Goal: Information Seeking & Learning: Learn about a topic

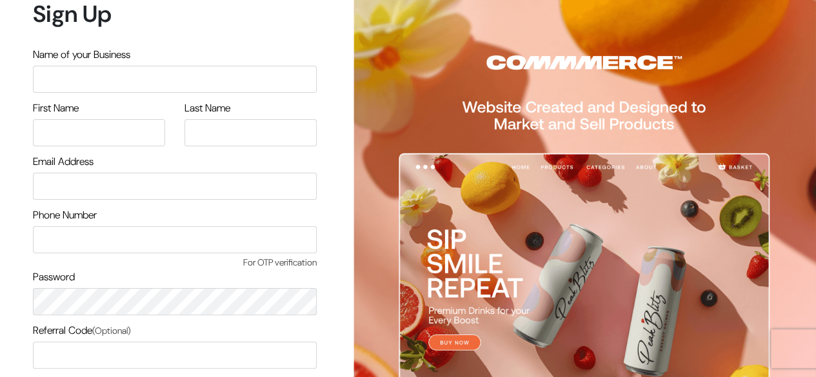
scroll to position [110, 0]
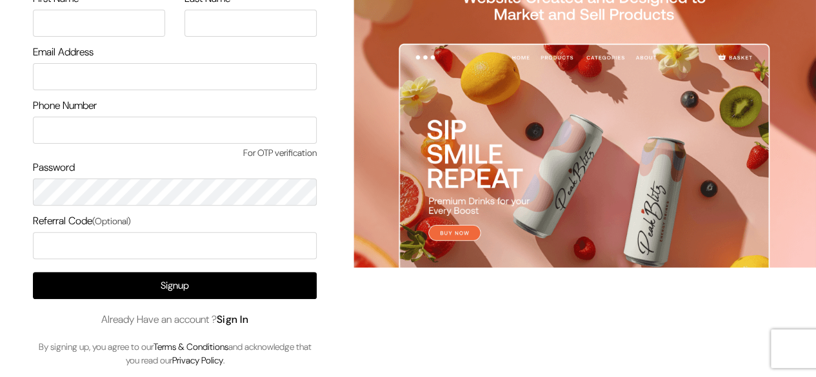
click at [240, 322] on link "Sign In" at bounding box center [233, 320] width 32 height 14
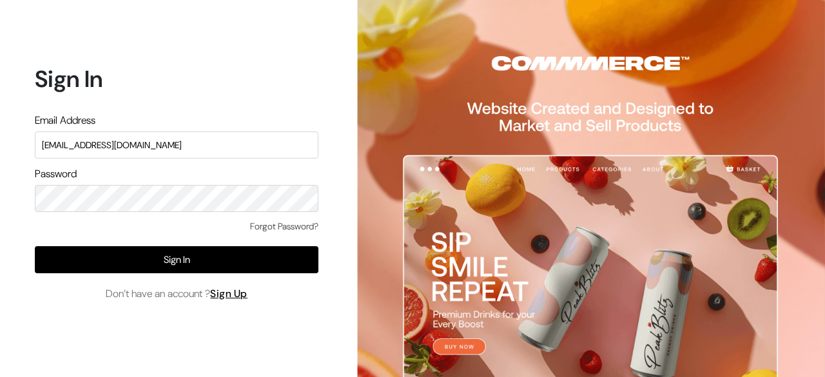
type input "surajp@outdoinc.com"
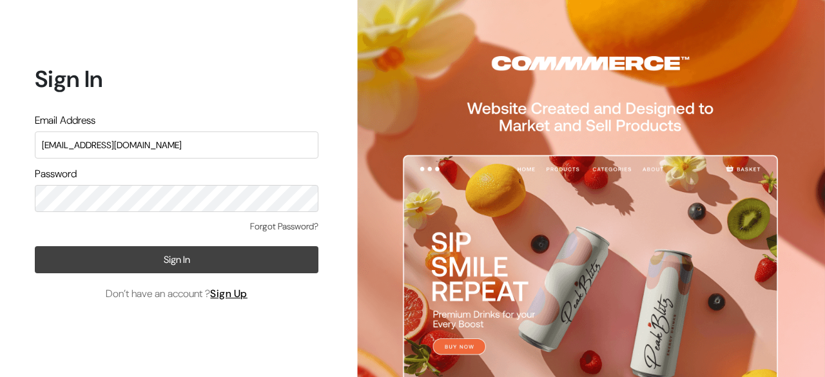
click at [183, 259] on button "Sign In" at bounding box center [177, 259] width 284 height 27
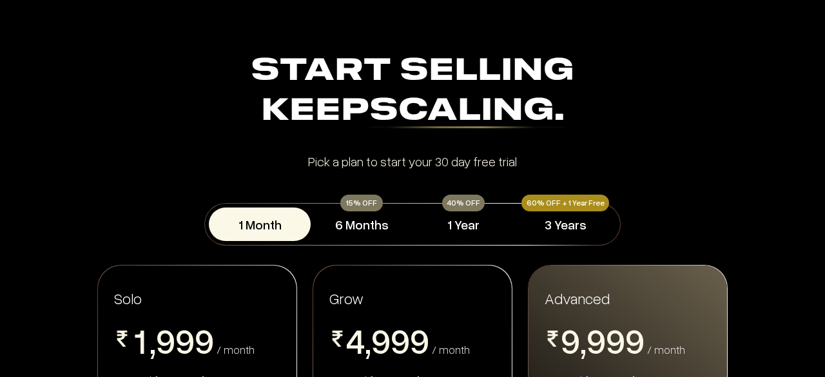
click at [311, 61] on div "Start Selling Keep Scaling." at bounding box center [413, 92] width 720 height 80
